Goal: Find specific page/section: Find specific page/section

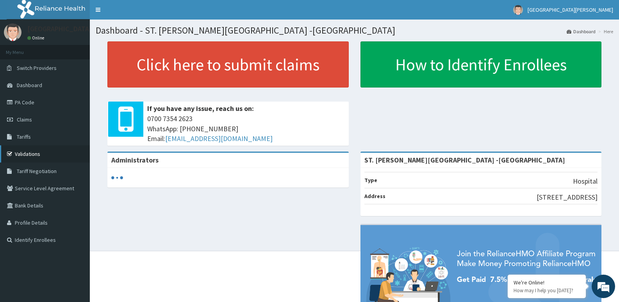
click at [33, 152] on link "Validations" at bounding box center [45, 153] width 90 height 17
click at [22, 150] on link "Validations" at bounding box center [45, 153] width 90 height 17
